Goal: Task Accomplishment & Management: Manage account settings

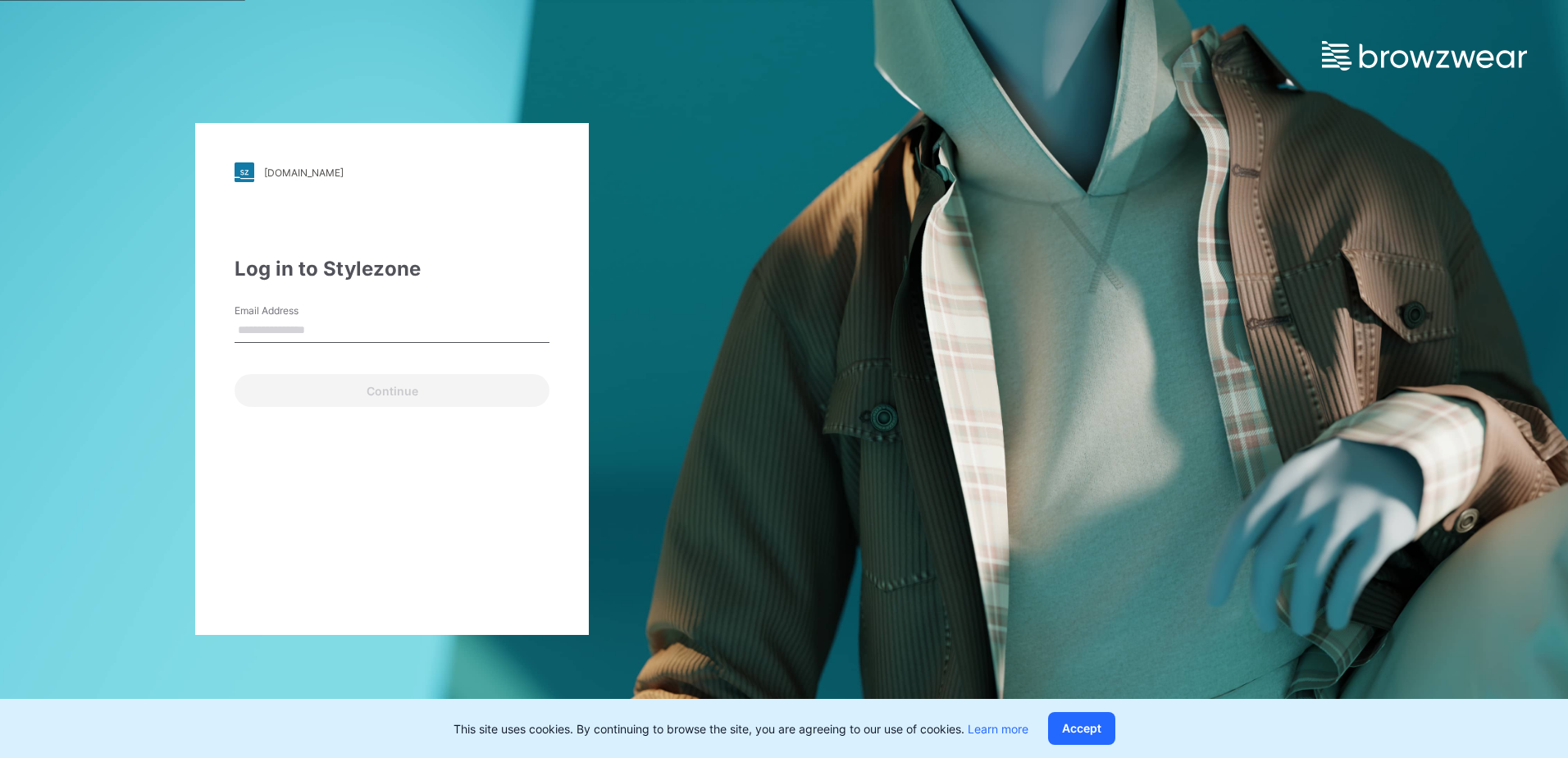
click at [455, 334] on input "Email Address" at bounding box center [392, 331] width 315 height 25
type input "**********"
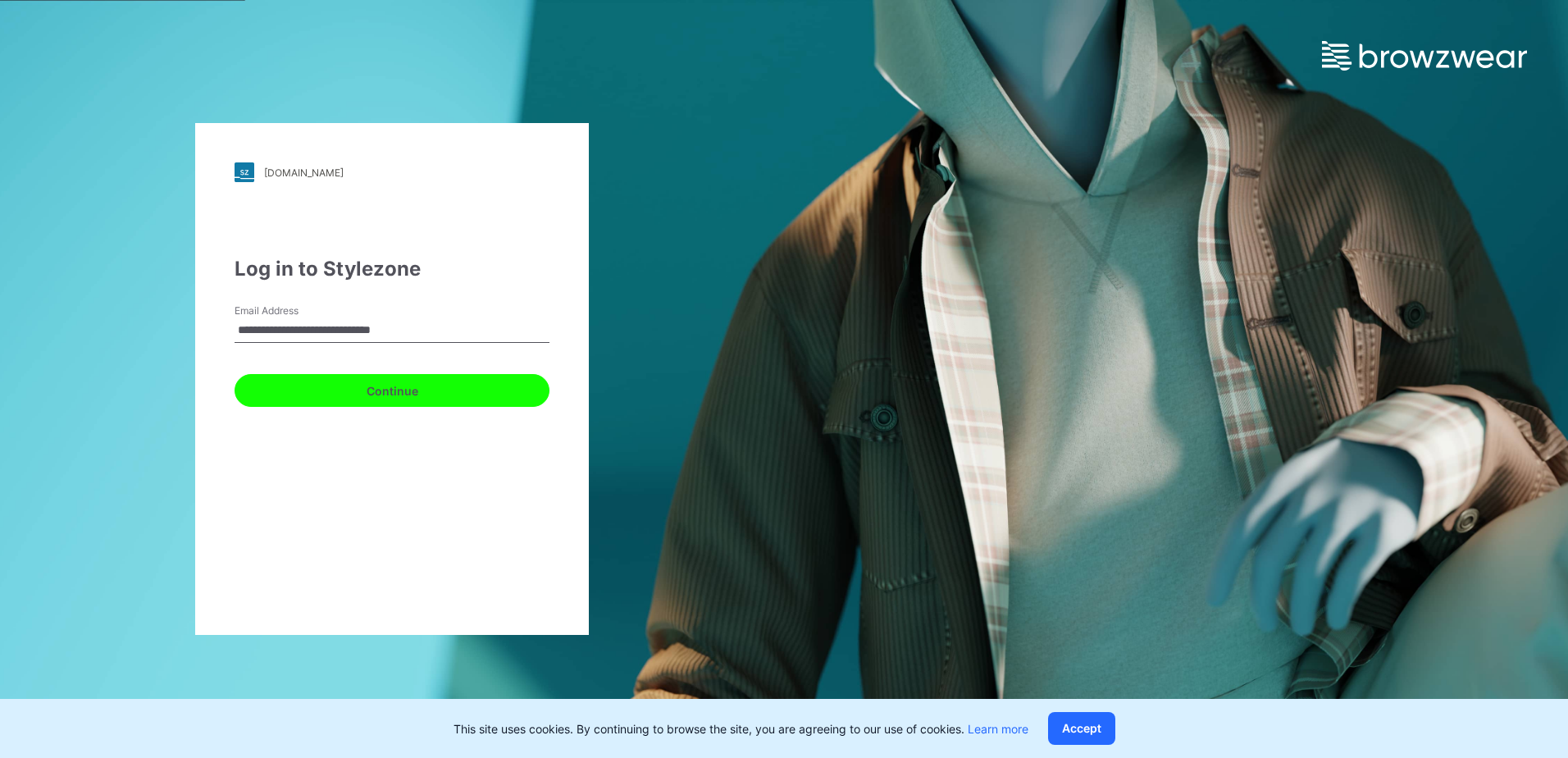
click at [384, 392] on button "Continue" at bounding box center [392, 390] width 315 height 32
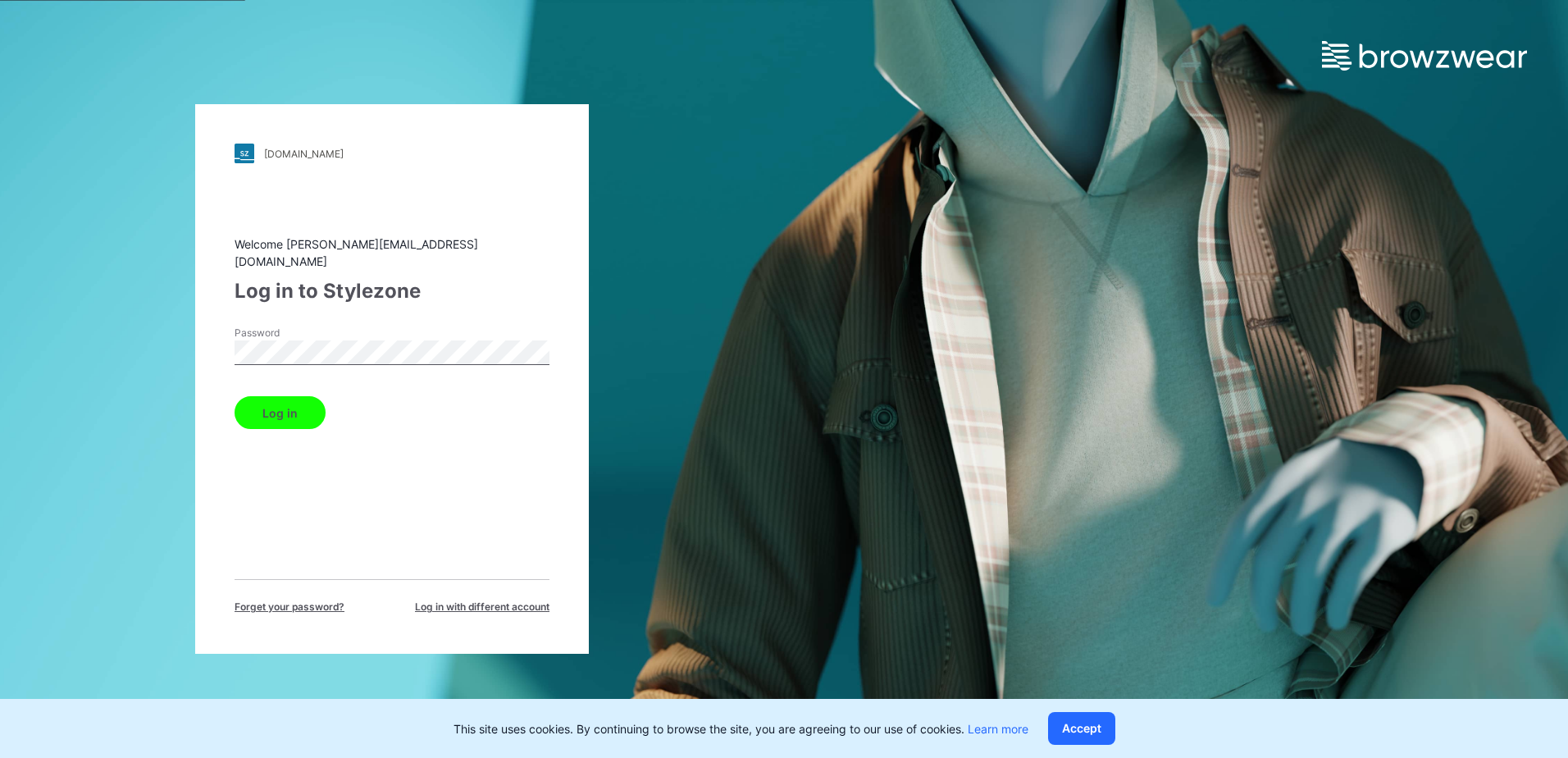
click at [263, 411] on button "Log in" at bounding box center [280, 412] width 91 height 32
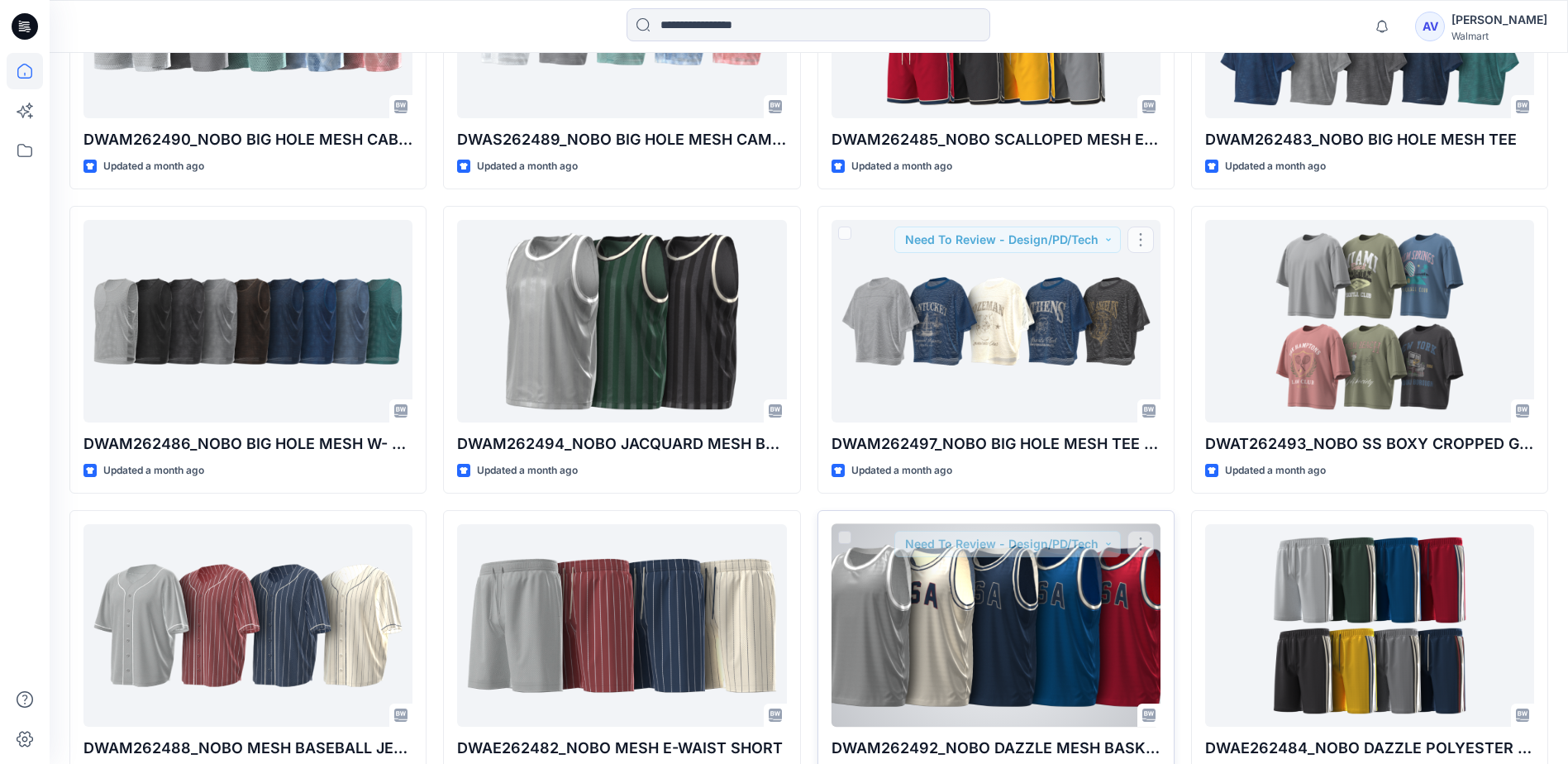
scroll to position [1278, 0]
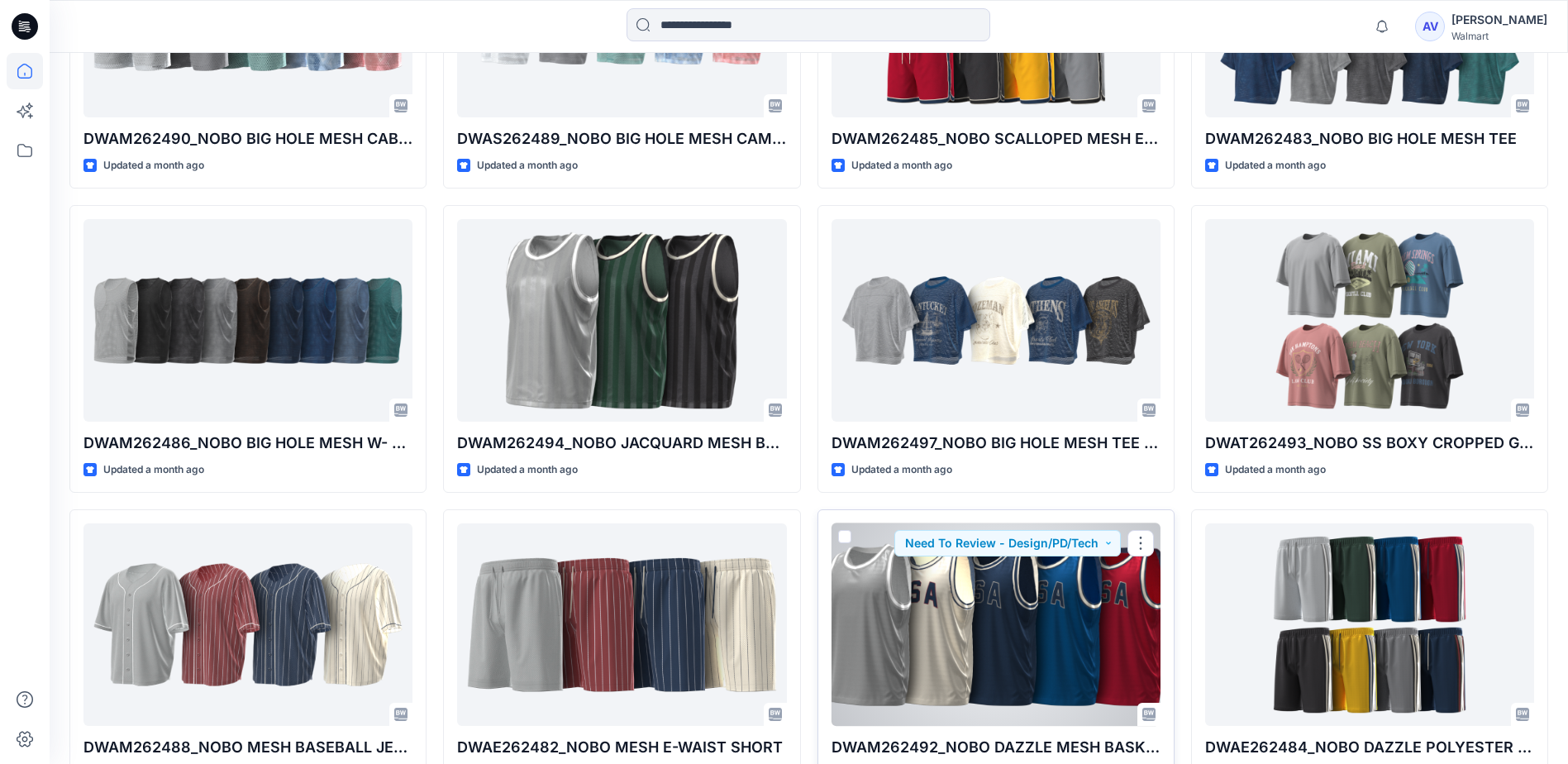
click at [940, 629] on div at bounding box center [996, 624] width 329 height 202
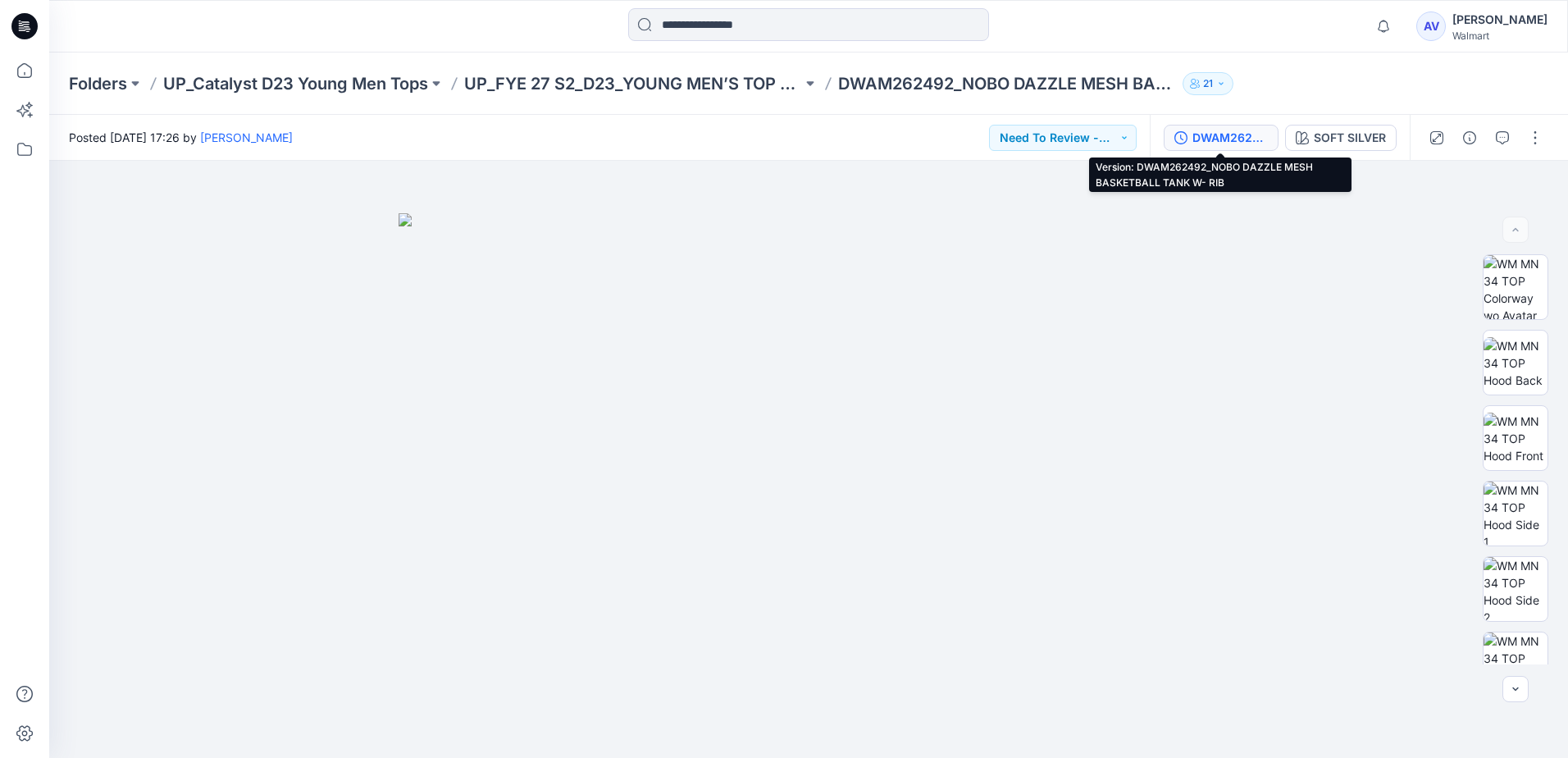
click at [1251, 142] on div "DWAM262492_NOBO DAZZLE MESH BASKETBALL TANK W- RIB" at bounding box center [1230, 138] width 76 height 18
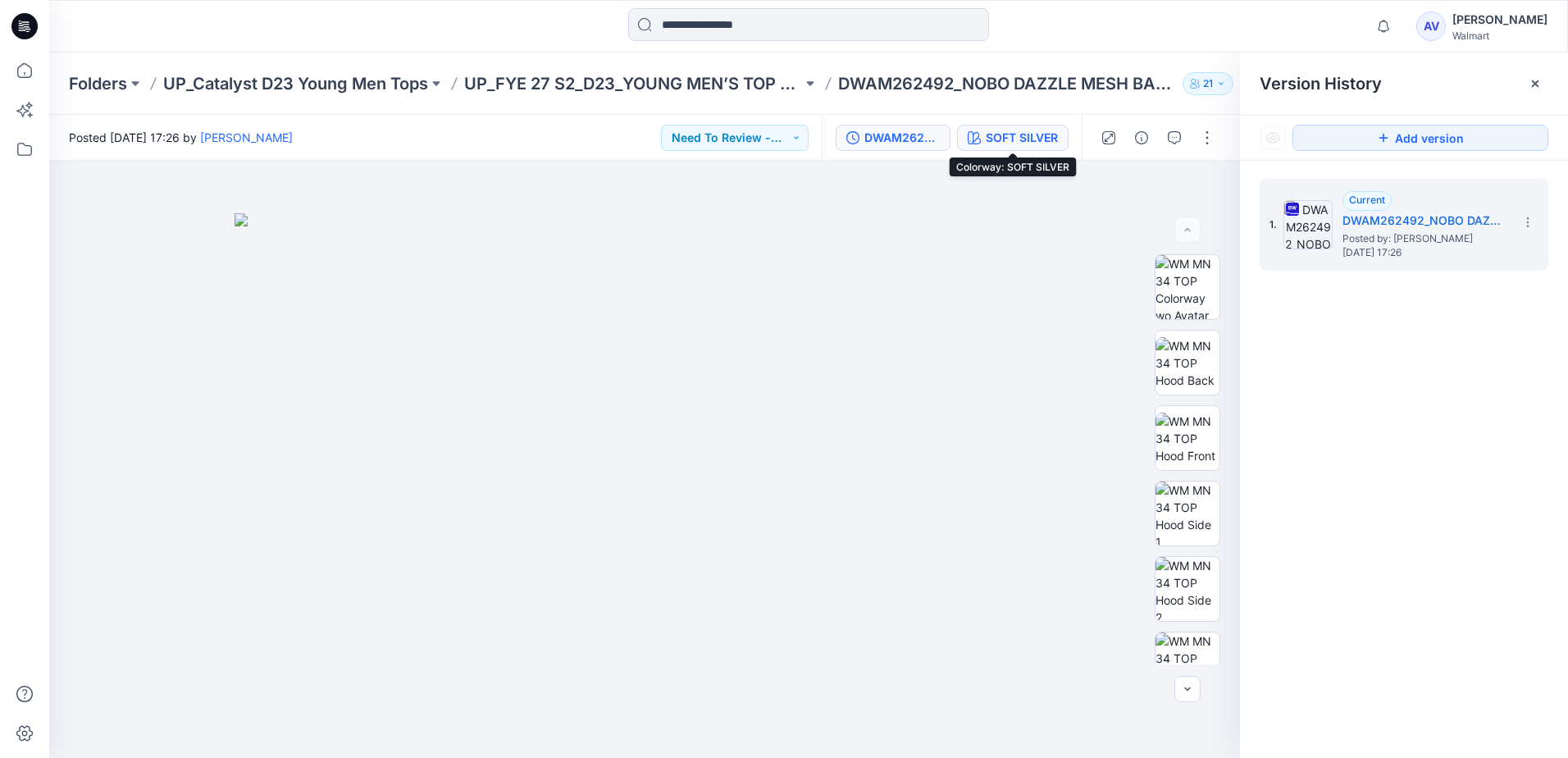
click at [1039, 142] on div "SOFT SILVER" at bounding box center [1022, 138] width 72 height 18
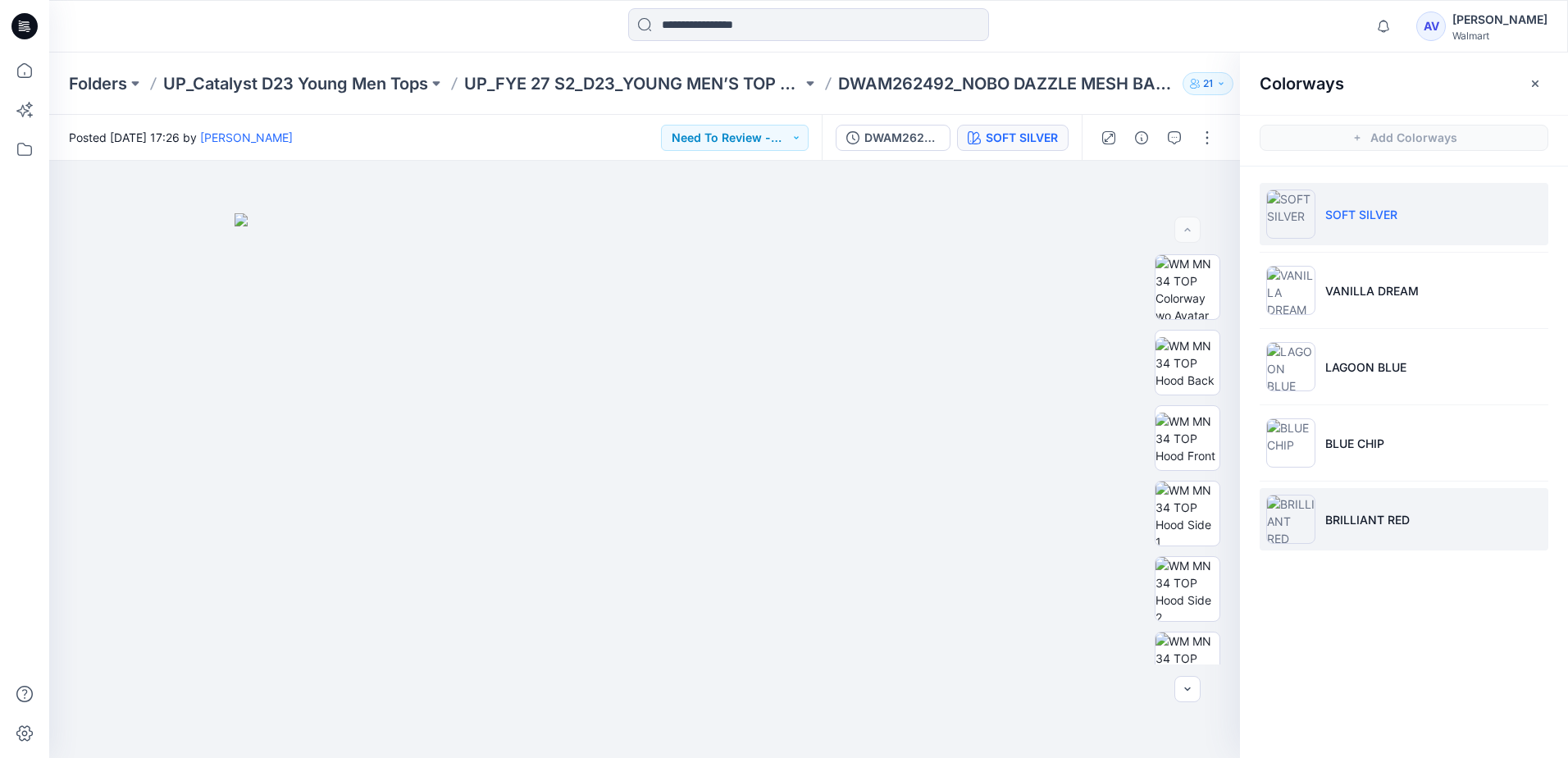
click at [1388, 534] on li "BRILLIANT RED" at bounding box center [1404, 519] width 289 height 62
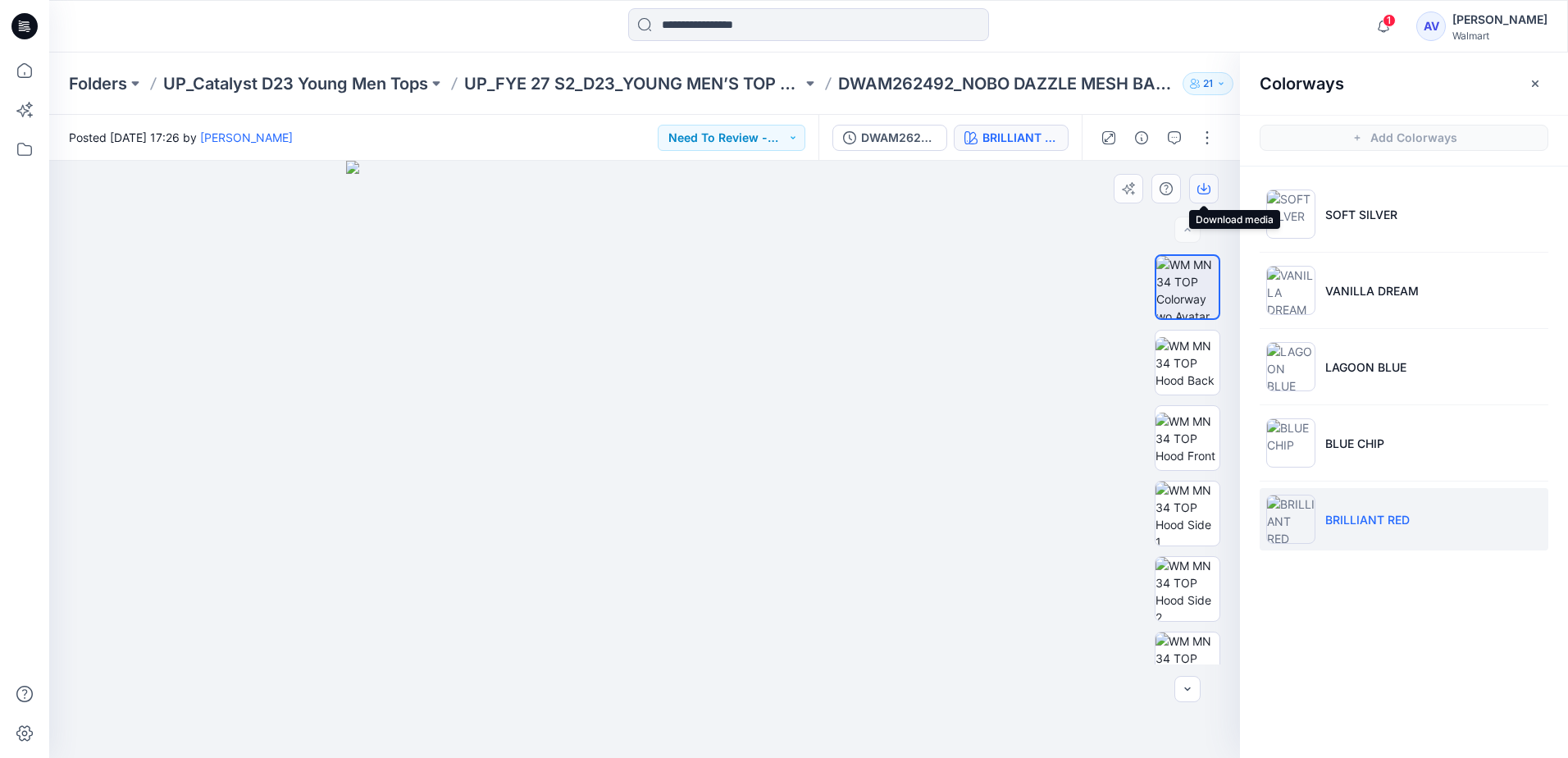
click at [1202, 192] on icon "button" at bounding box center [1204, 189] width 13 height 13
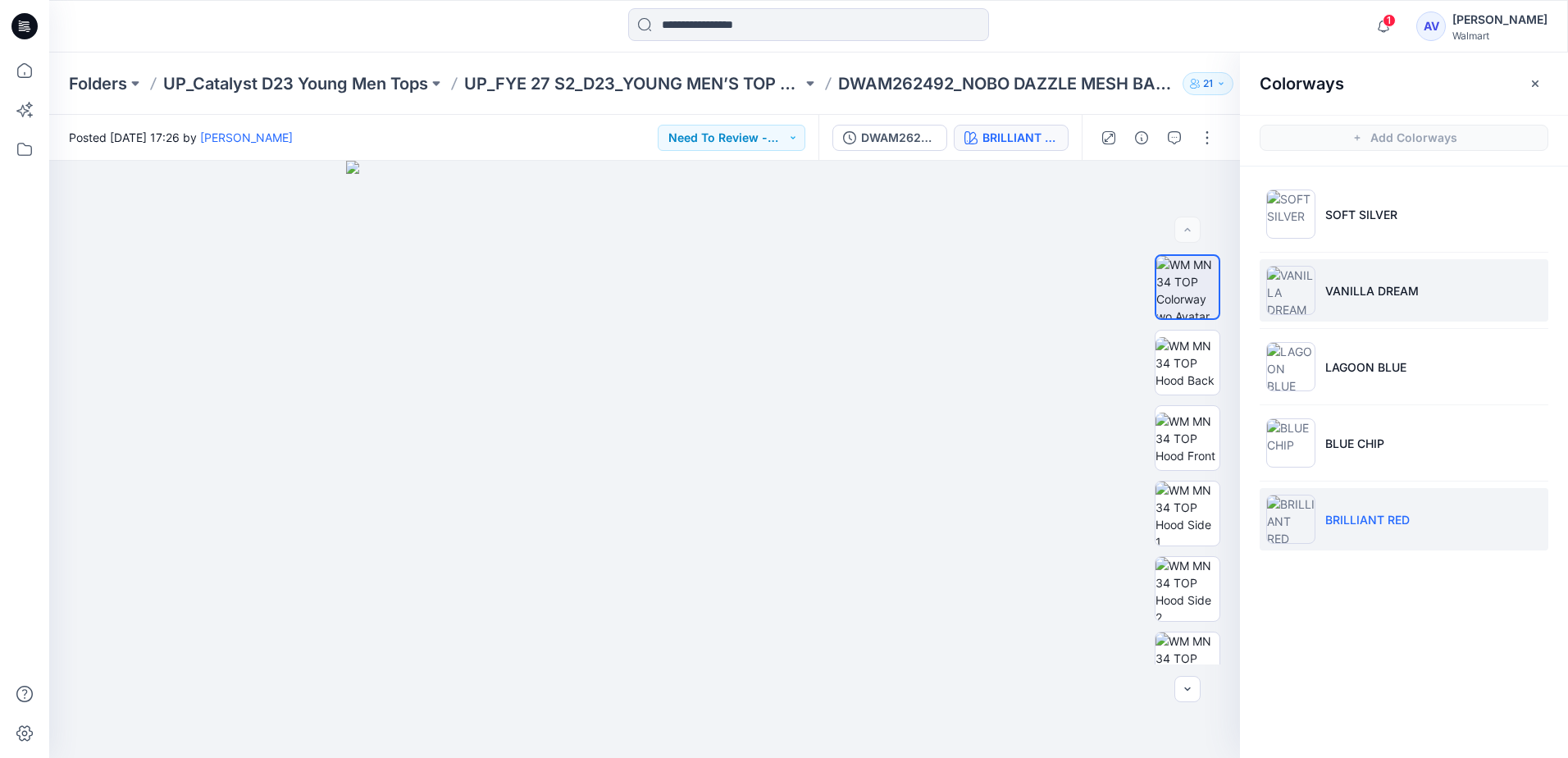
click at [1345, 299] on li "VANILLA DREAM" at bounding box center [1404, 290] width 289 height 62
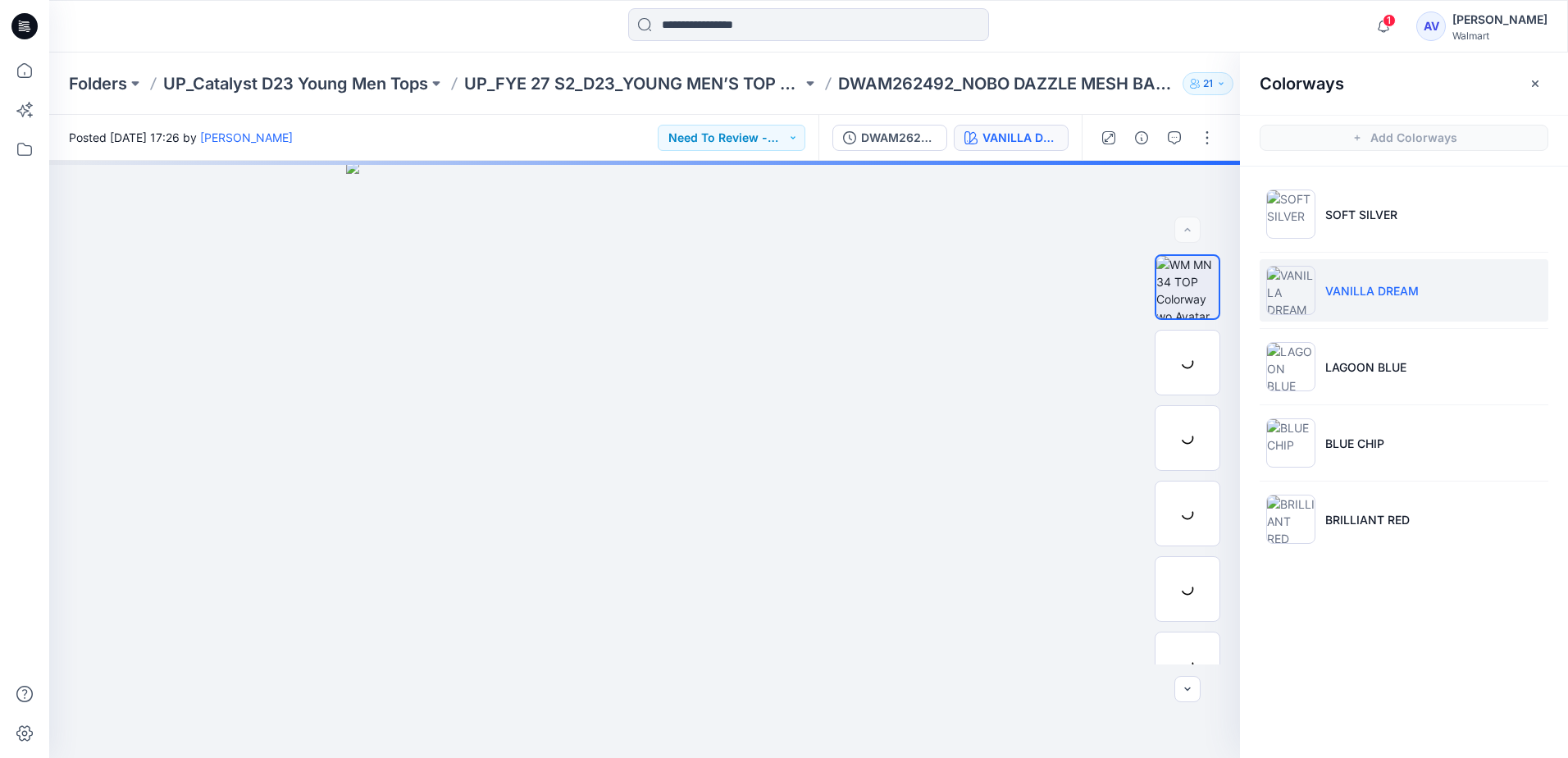
click at [1327, 287] on p "VANILLA DREAM" at bounding box center [1371, 291] width 93 height 17
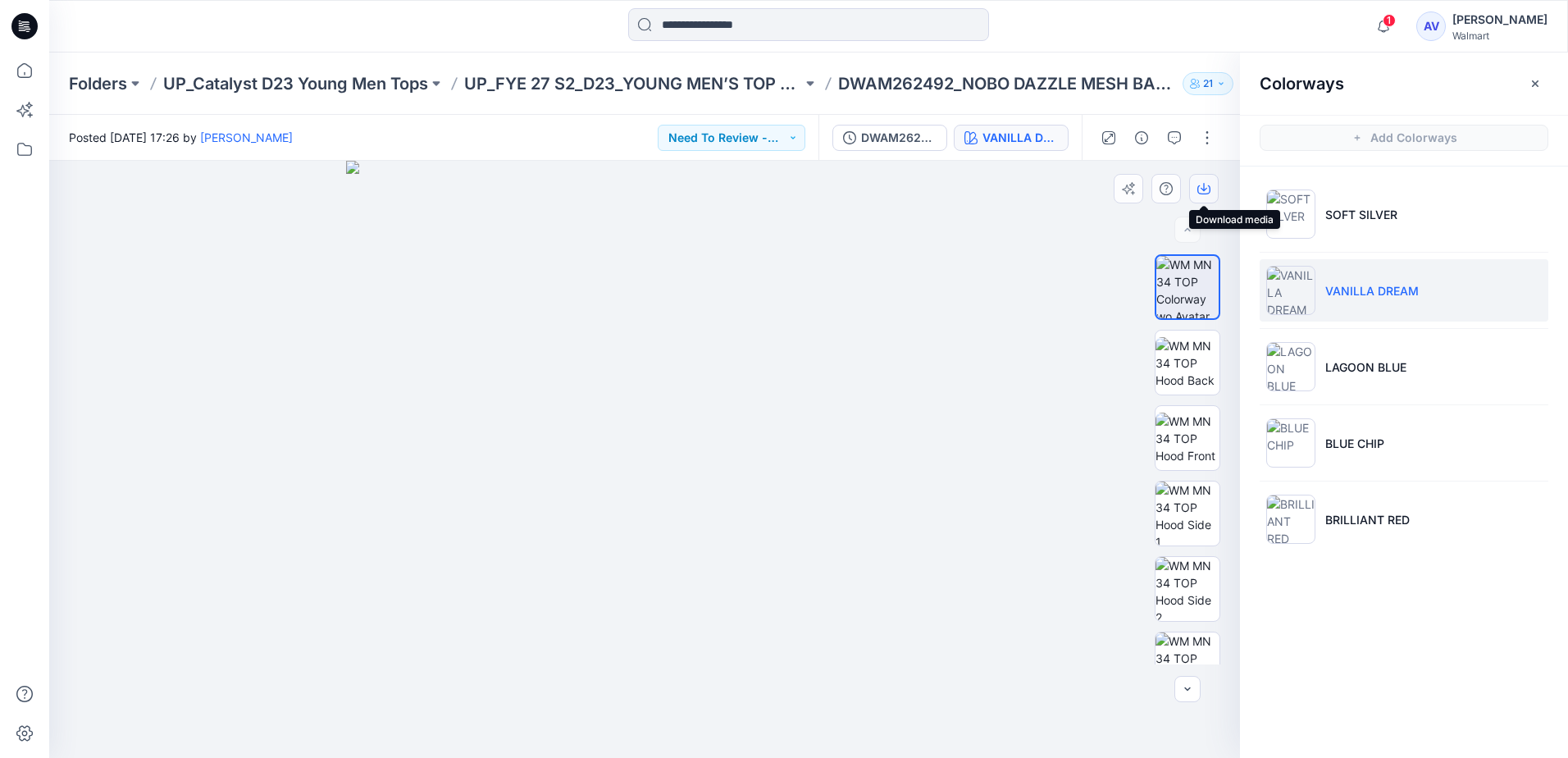
click at [1201, 192] on icon "button" at bounding box center [1204, 189] width 13 height 13
click at [1476, 641] on div "Colorways Add Colorways SOFT SILVER VANILLA DREAM LAGOON BLUE BLUE CHIP BRILLIA…" at bounding box center [1404, 405] width 328 height 706
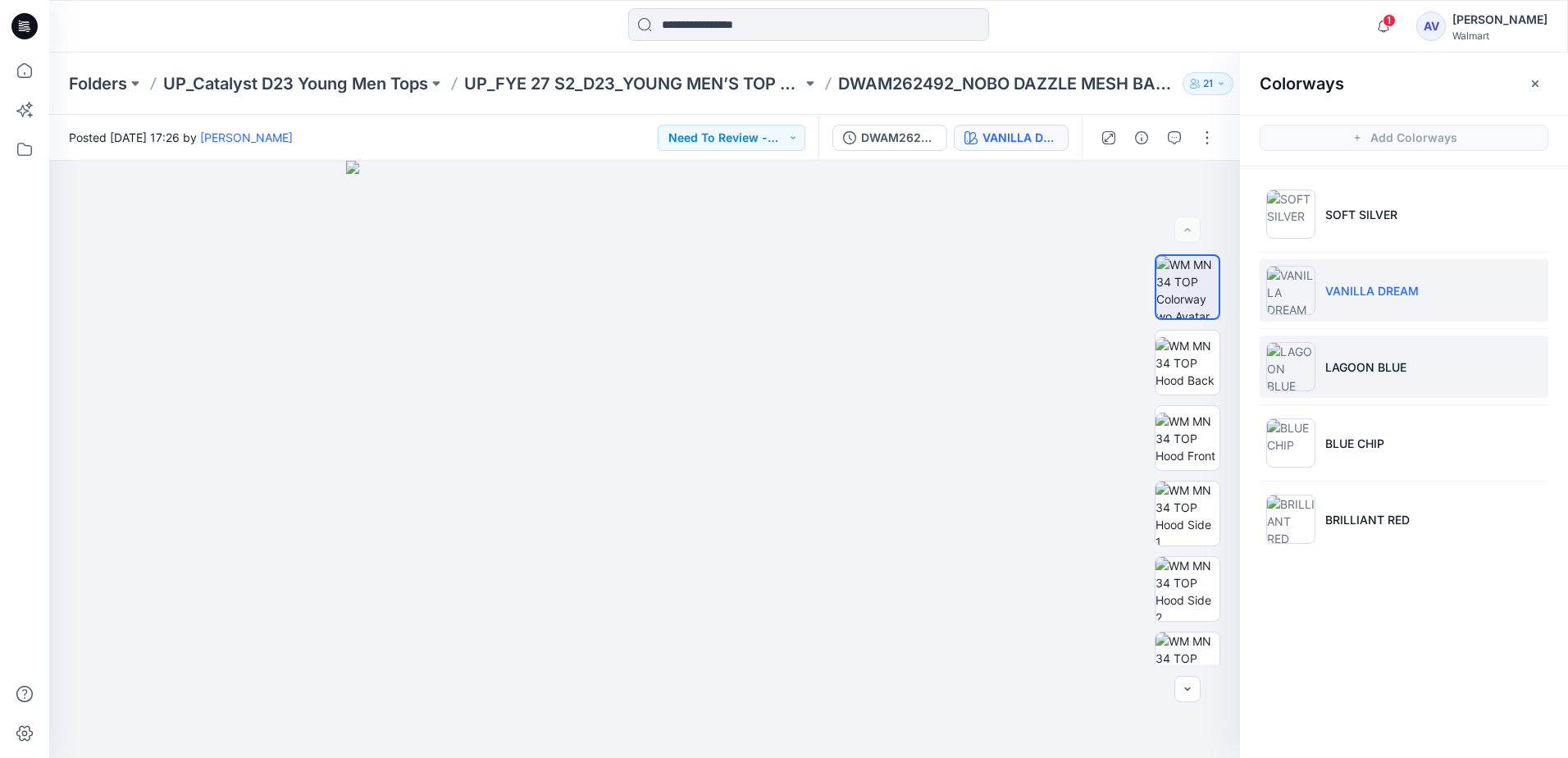
click at [1290, 372] on img at bounding box center [1291, 367] width 49 height 49
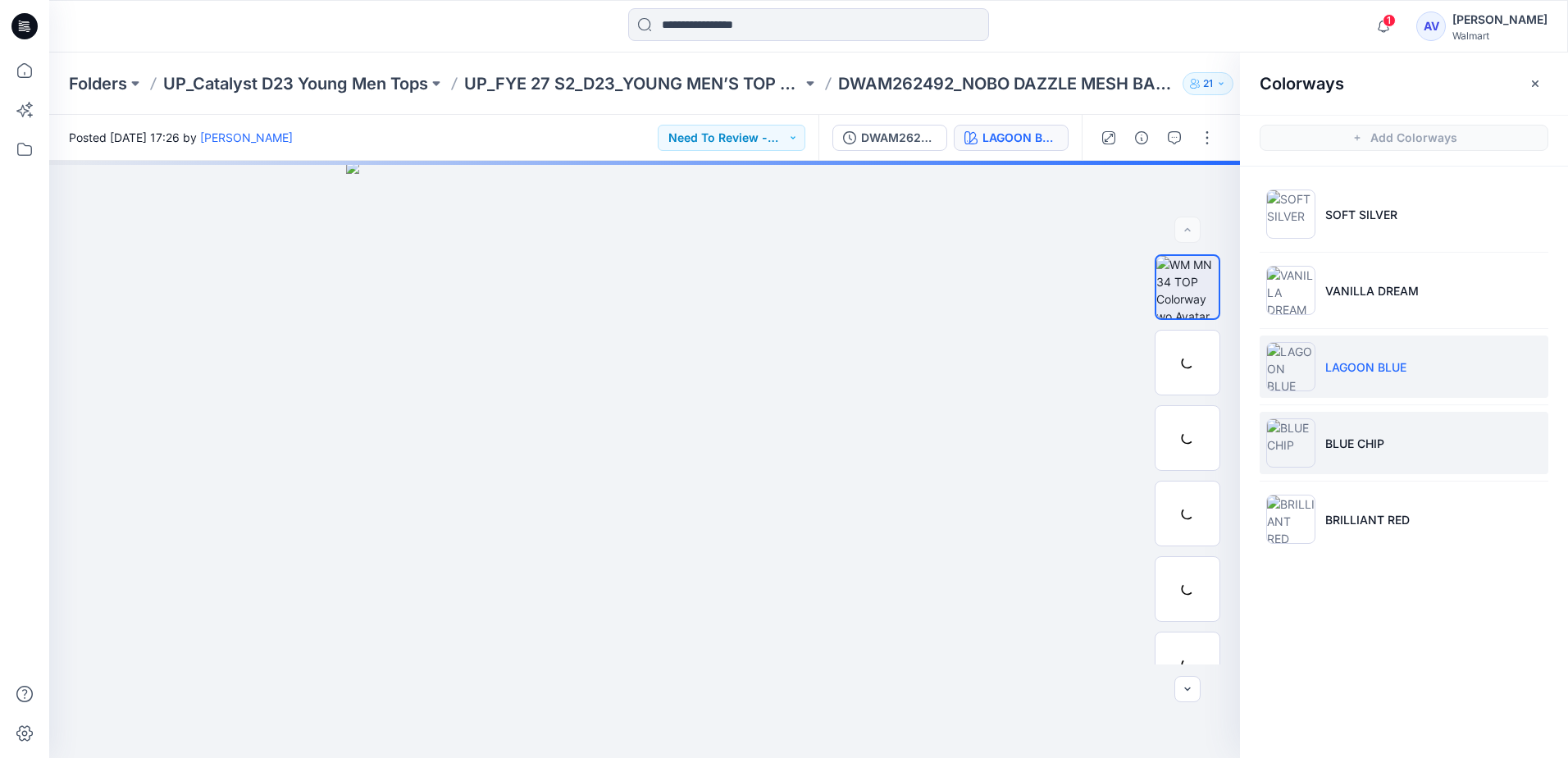
click at [1288, 448] on img at bounding box center [1291, 442] width 49 height 49
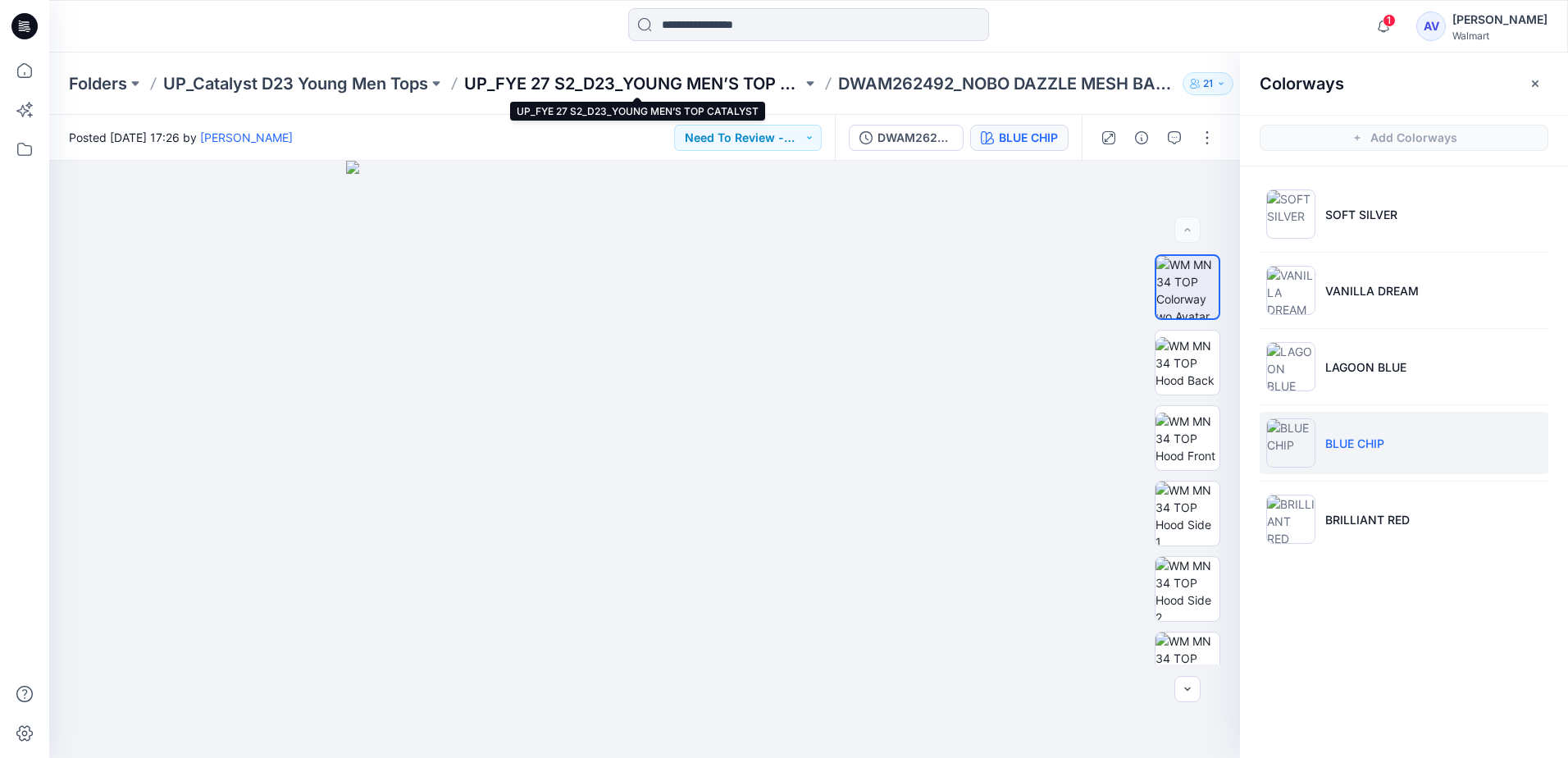
click at [745, 87] on p "UP_FYE 27 S2_D23_YOUNG MEN’S TOP CATALYST" at bounding box center [633, 84] width 338 height 23
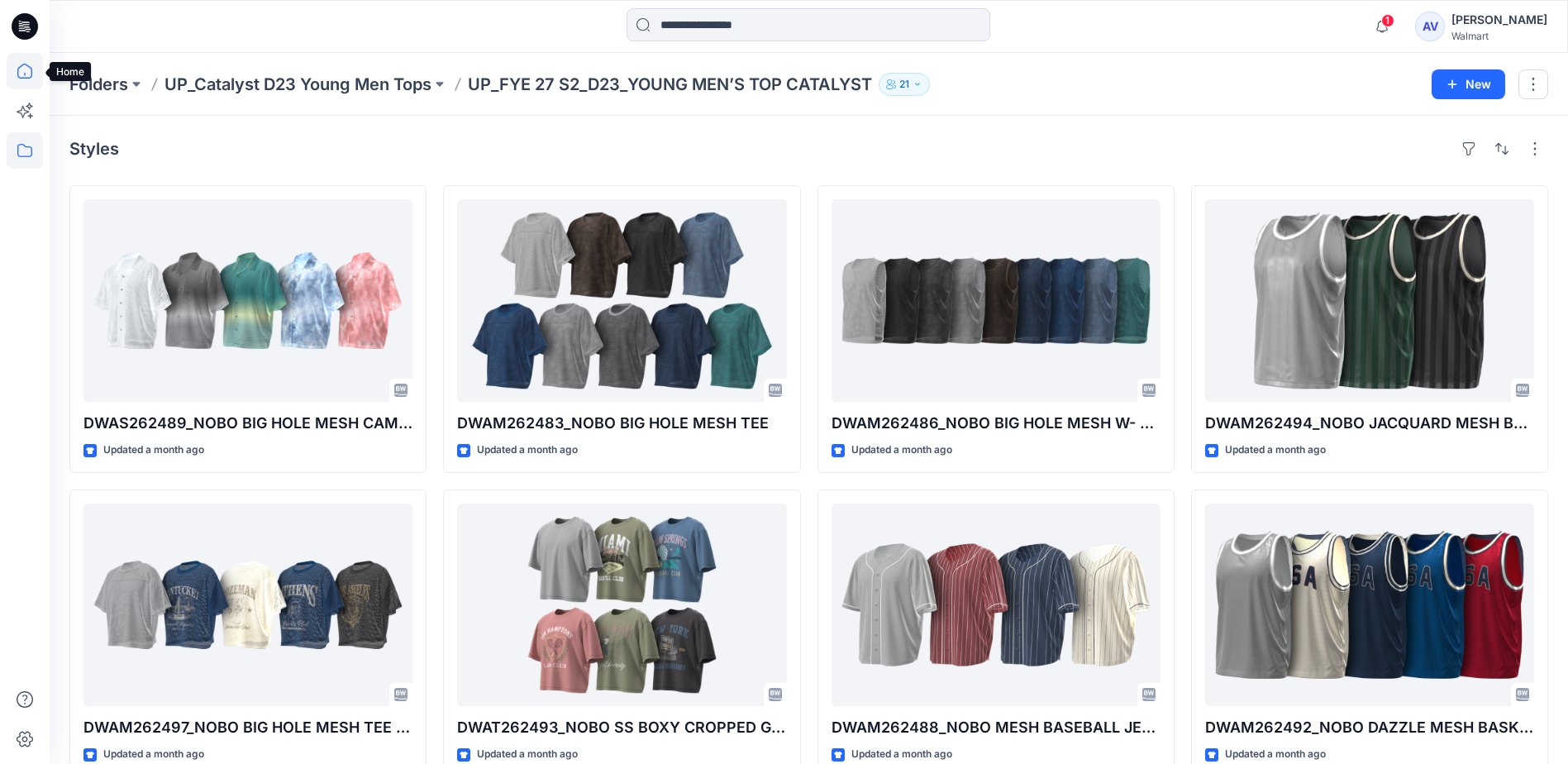
click at [26, 75] on icon at bounding box center [24, 71] width 36 height 36
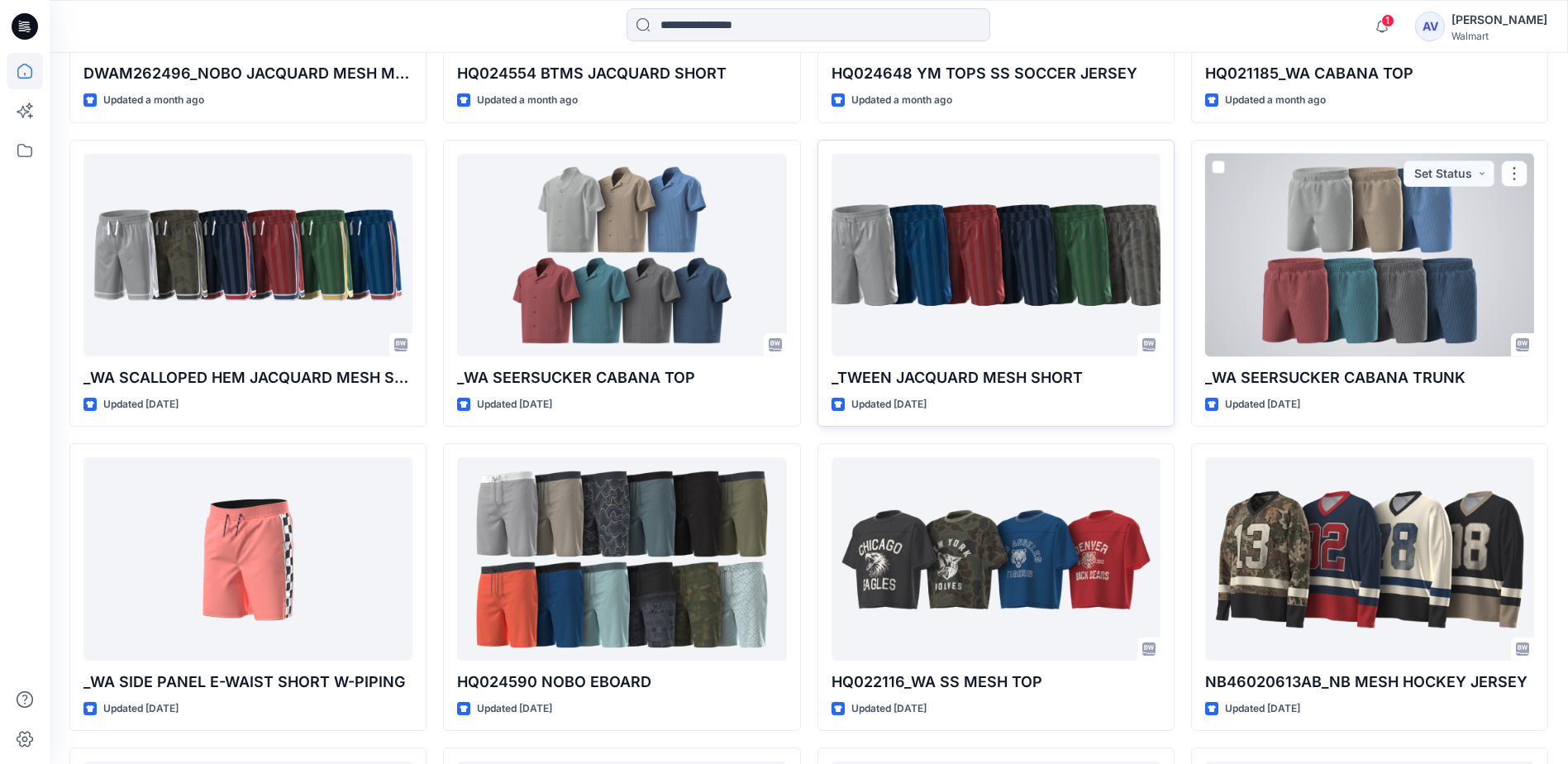
scroll to position [2274, 0]
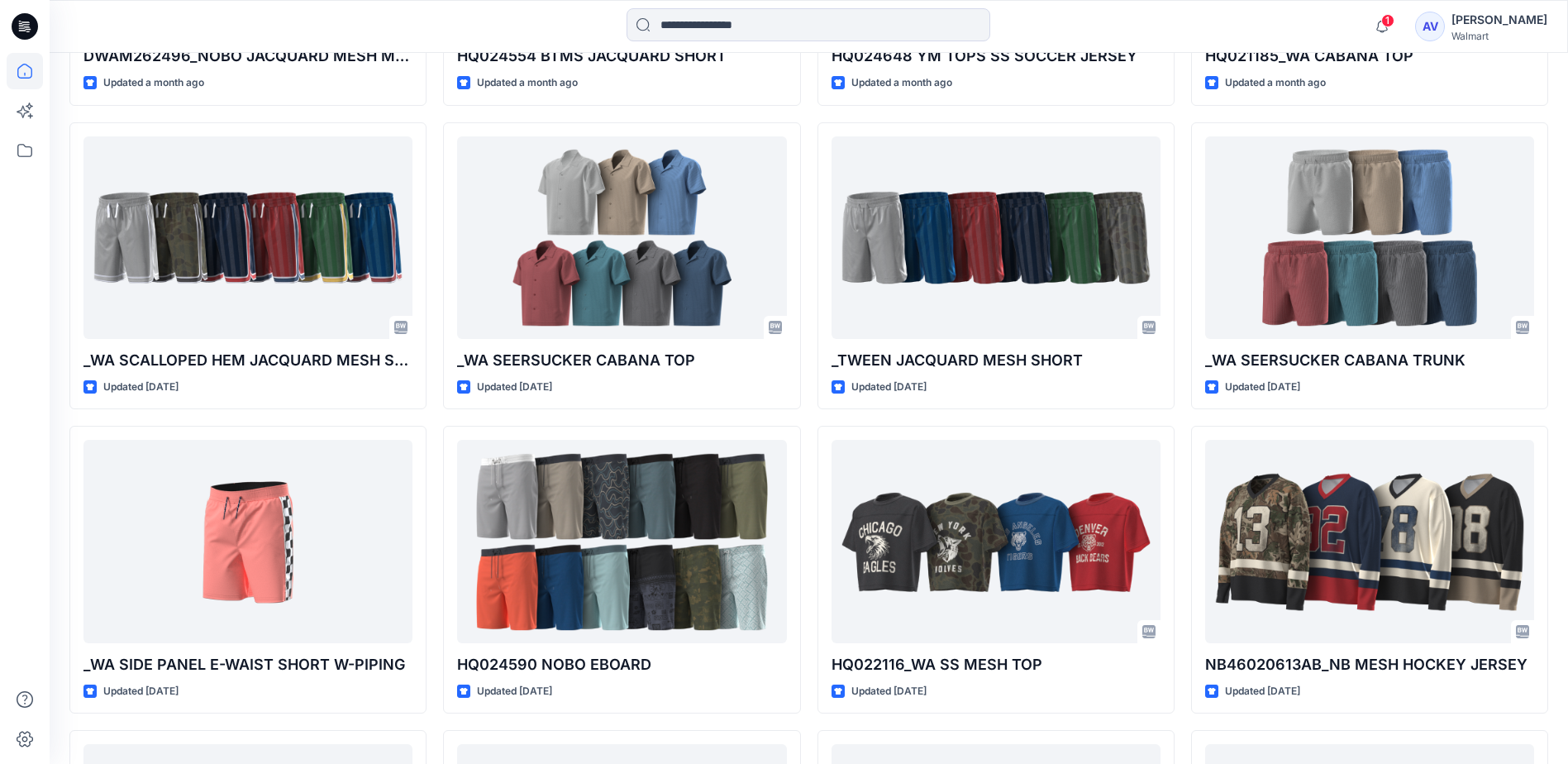
click at [1488, 39] on div "Walmart" at bounding box center [1499, 35] width 96 height 13
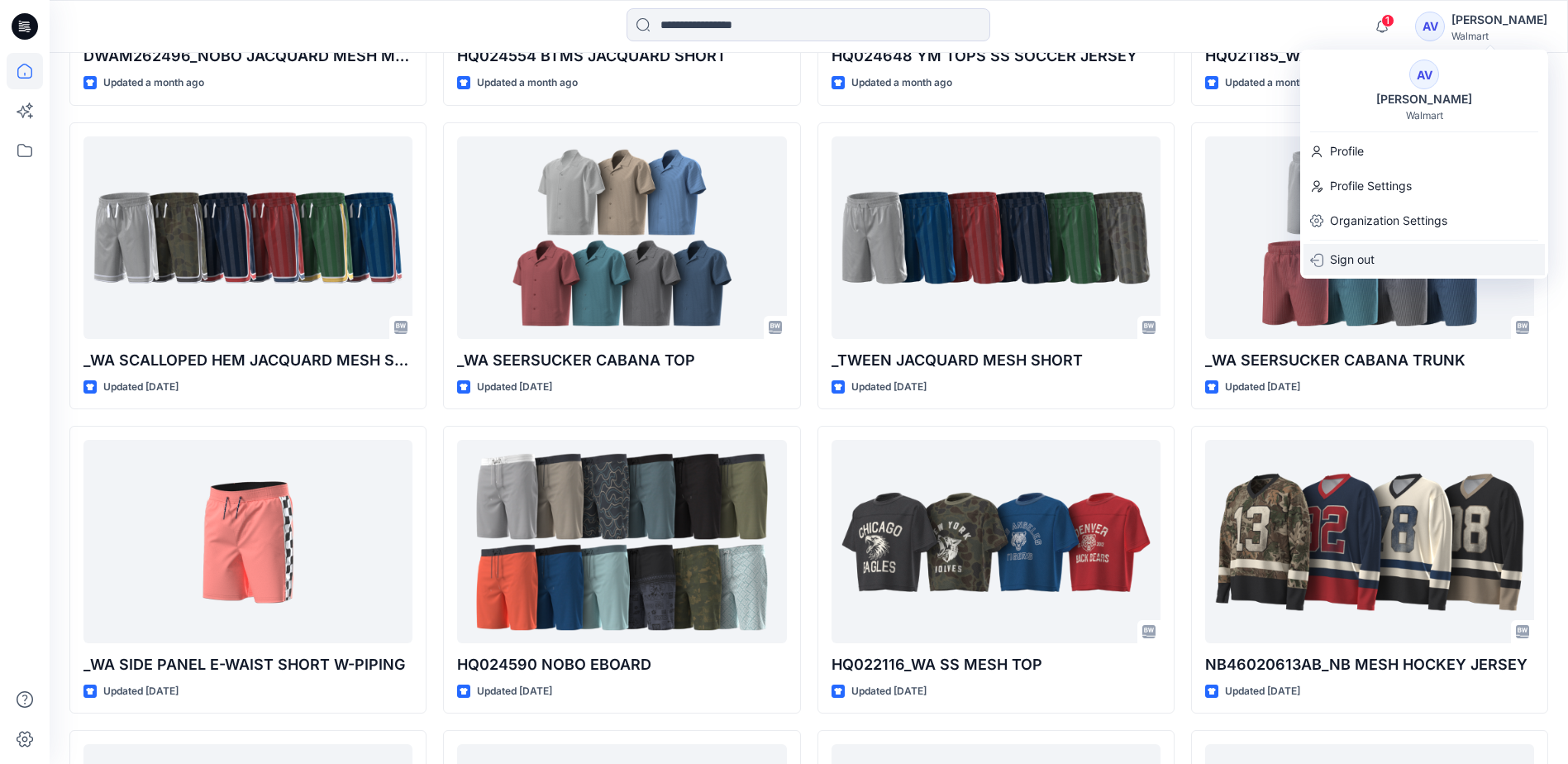
click at [1375, 262] on p "Sign out" at bounding box center [1352, 259] width 44 height 31
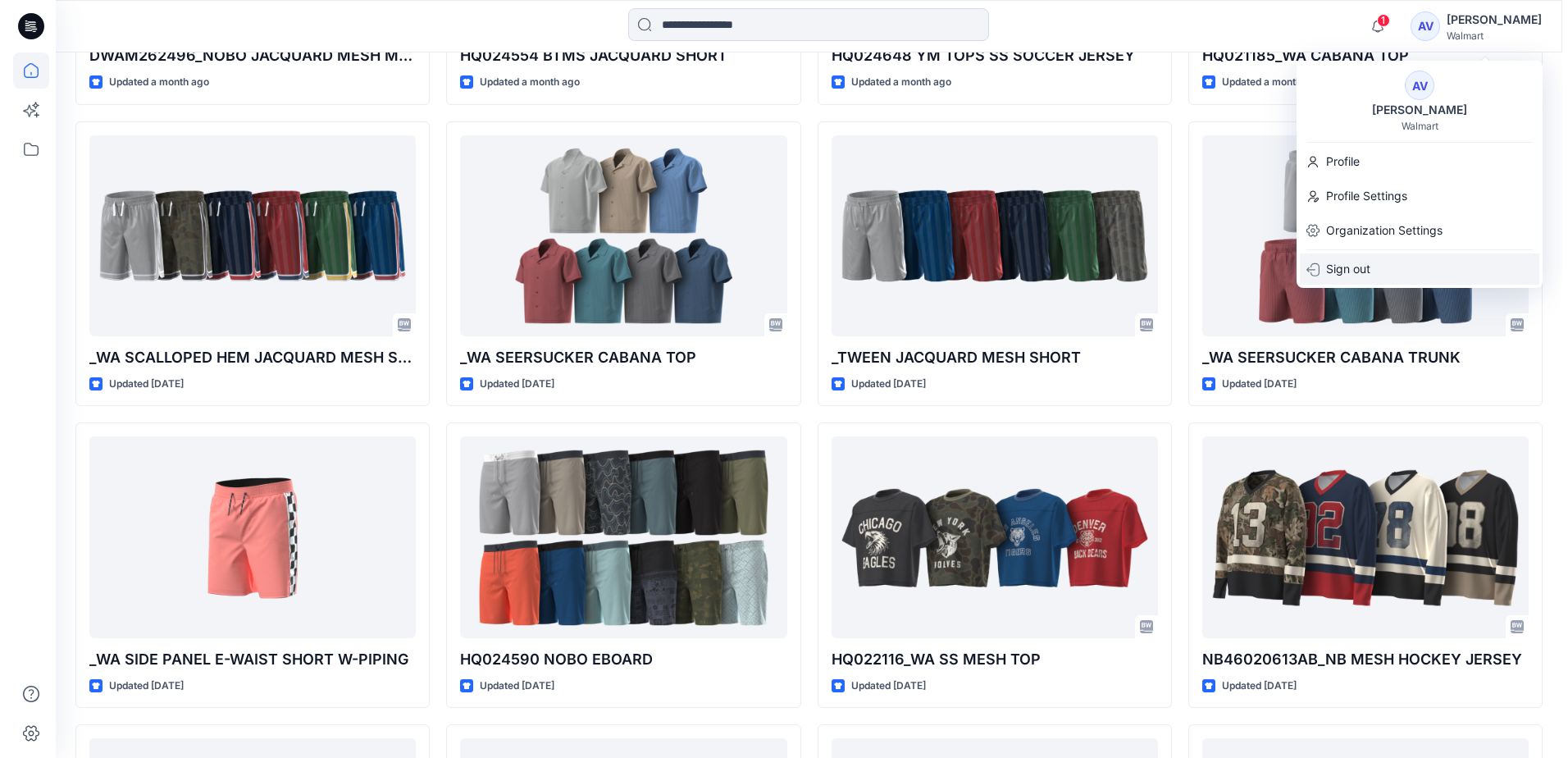
scroll to position [2267, 0]
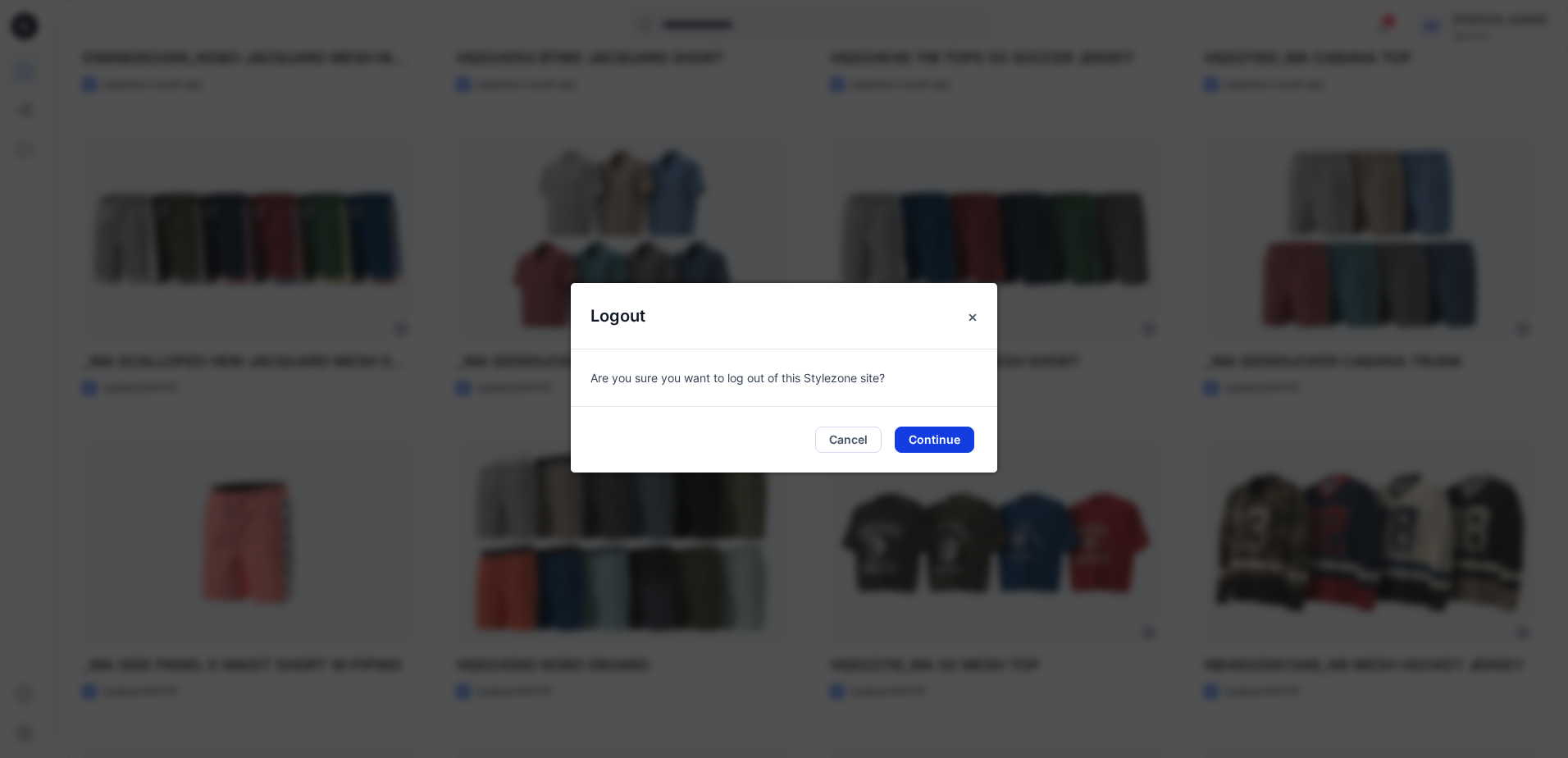
click at [934, 441] on button "Continue" at bounding box center [934, 440] width 80 height 27
